Goal: Find specific page/section: Find specific page/section

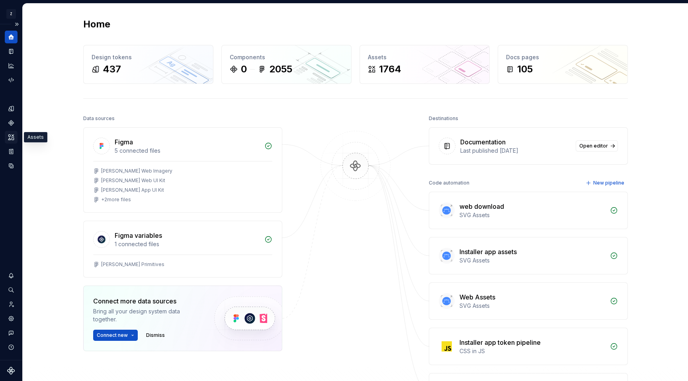
click at [9, 140] on icon "Assets" at bounding box center [11, 137] width 6 height 5
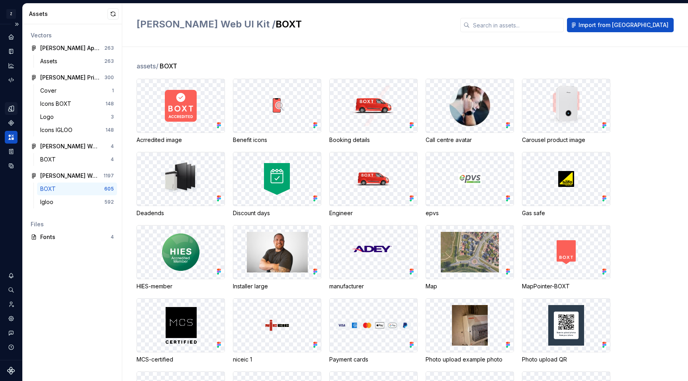
click at [8, 105] on icon "Design tokens" at bounding box center [11, 108] width 7 height 7
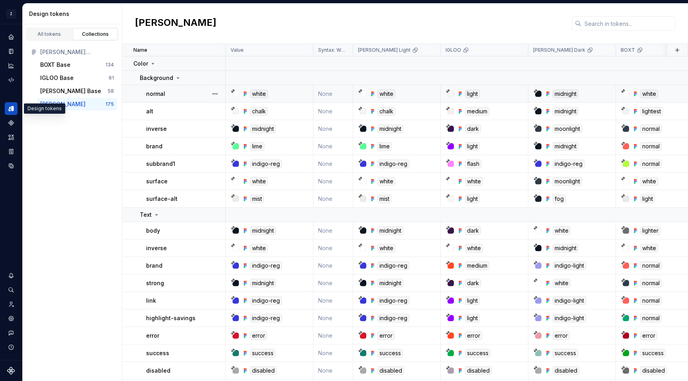
scroll to position [0, 0]
click at [225, 20] on div "[PERSON_NAME]" at bounding box center [405, 24] width 566 height 40
click at [10, 166] on icon "Data sources" at bounding box center [11, 165] width 7 height 7
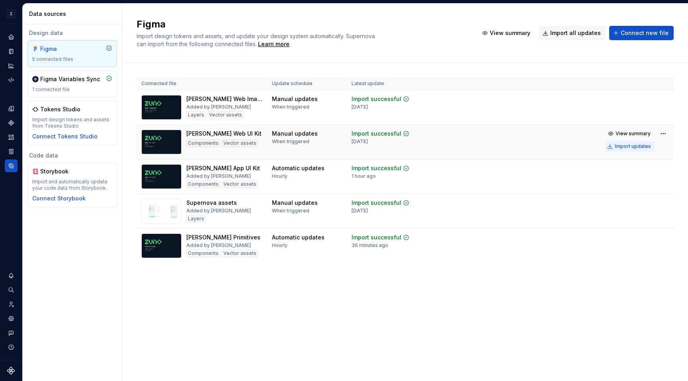
click at [630, 148] on div "Import updates" at bounding box center [632, 146] width 36 height 6
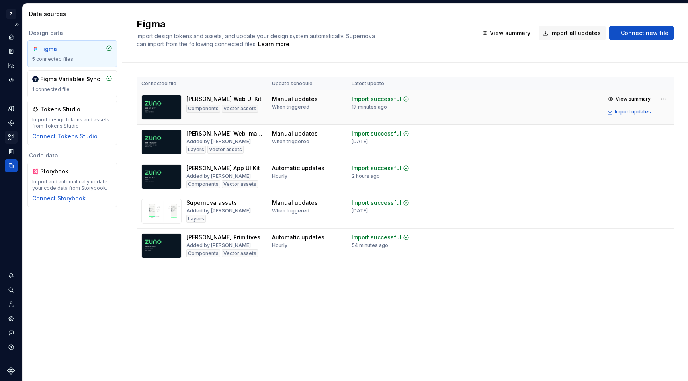
click at [12, 137] on icon "Assets" at bounding box center [11, 137] width 7 height 7
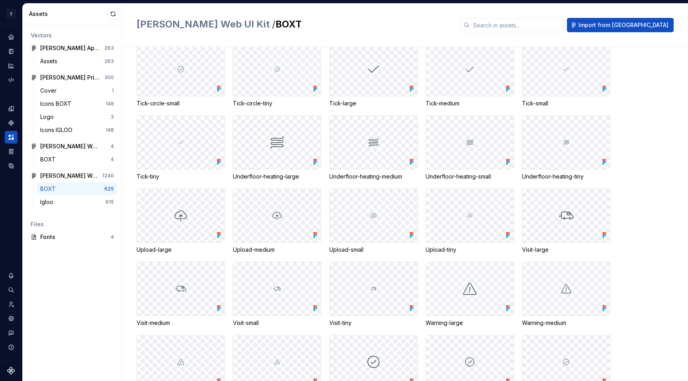
scroll to position [6336, 0]
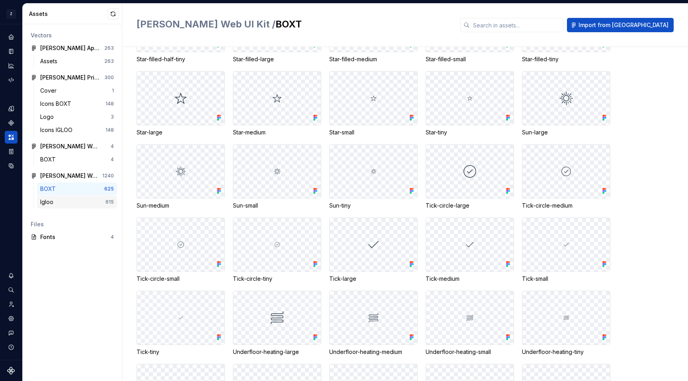
click at [60, 198] on div "Igloo" at bounding box center [72, 202] width 65 height 8
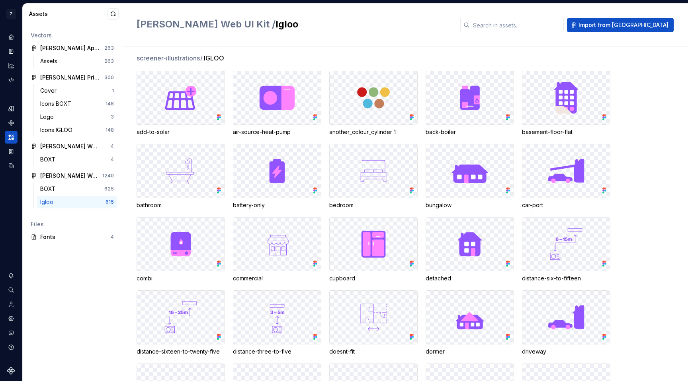
scroll to position [6719, 0]
